Goal: Transaction & Acquisition: Purchase product/service

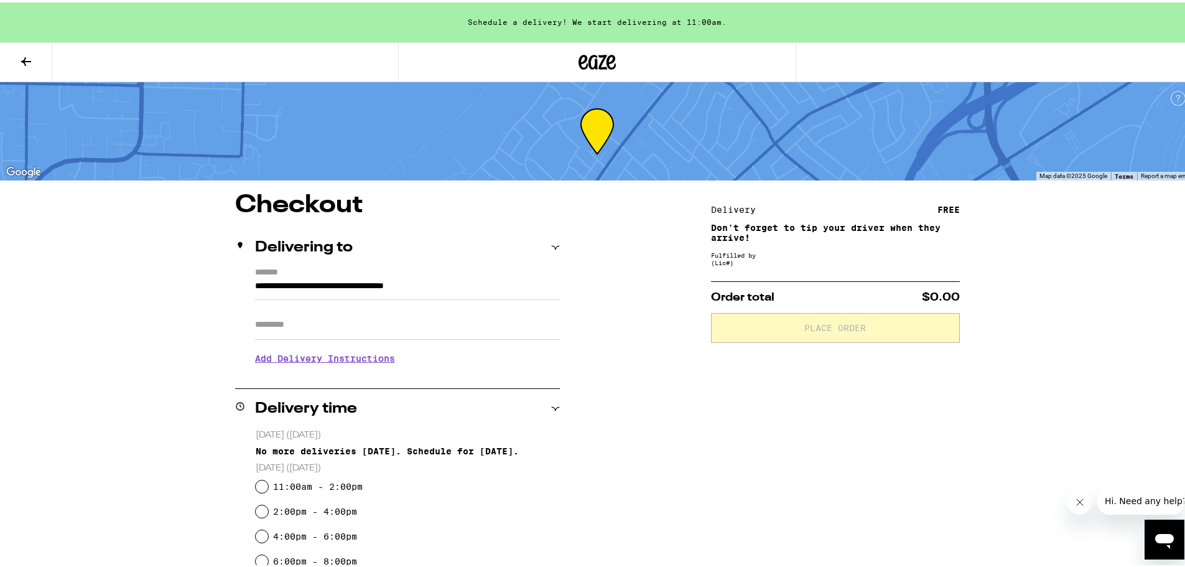
click at [580, 58] on icon at bounding box center [582, 59] width 9 height 15
